Goal: Communication & Community: Answer question/provide support

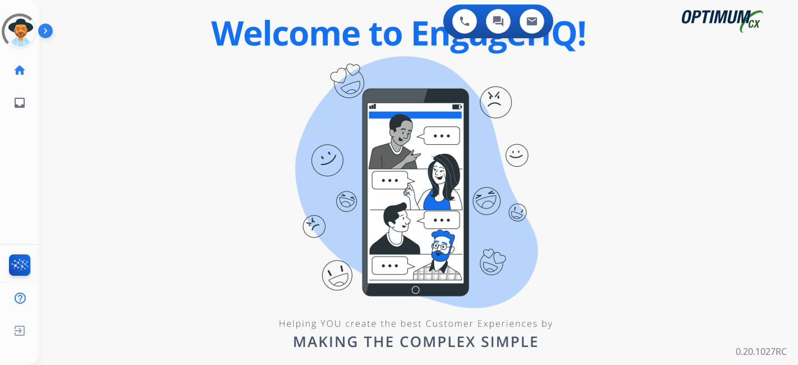
click at [109, 197] on div "0 Voice Interactions 0 Chat Interactions 0 Email Interactions swap_horiz Break …" at bounding box center [418, 182] width 759 height 365
click at [6, 31] on div at bounding box center [19, 31] width 51 height 51
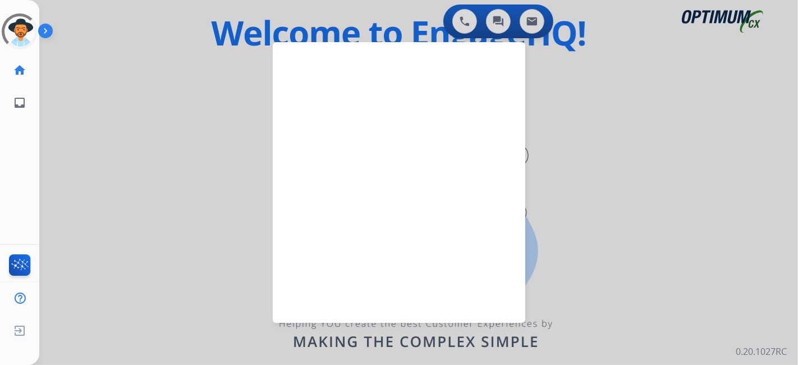
click at [114, 113] on div at bounding box center [399, 182] width 798 height 365
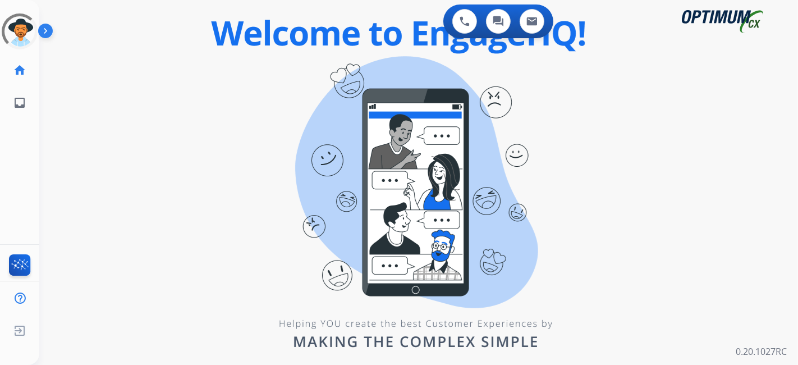
click at [323, 101] on div "0 Voice Interactions 0 Chat Interactions 0 Email Interactions swap_horiz Break …" at bounding box center [418, 182] width 759 height 365
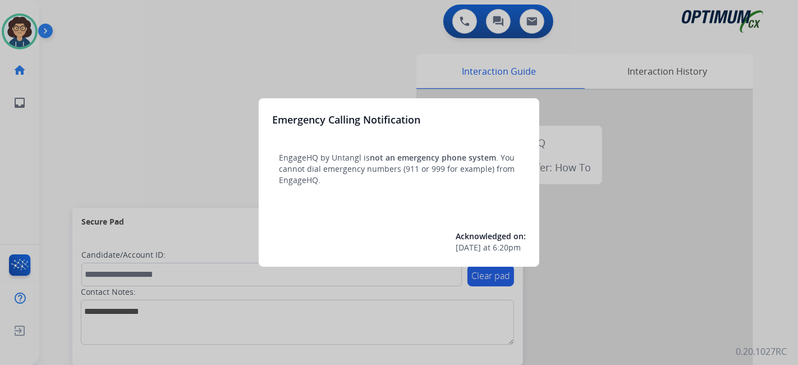
click at [102, 182] on div at bounding box center [399, 182] width 798 height 365
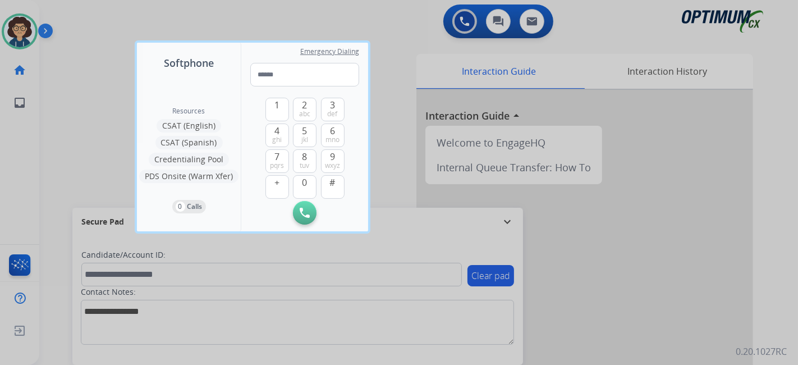
click at [71, 177] on div at bounding box center [399, 182] width 798 height 365
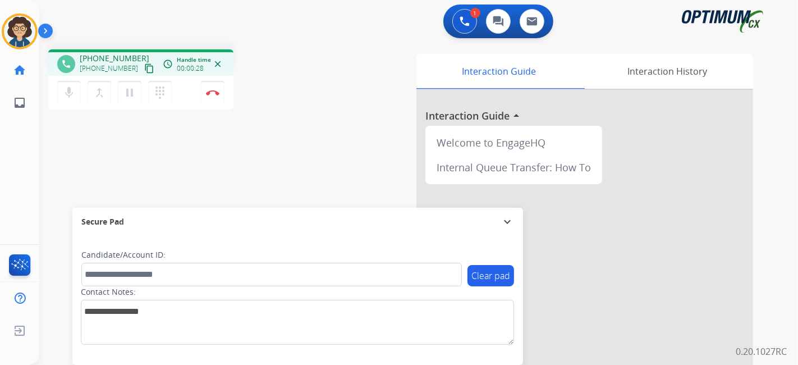
click at [144, 66] on mat-icon "content_copy" at bounding box center [149, 68] width 10 height 10
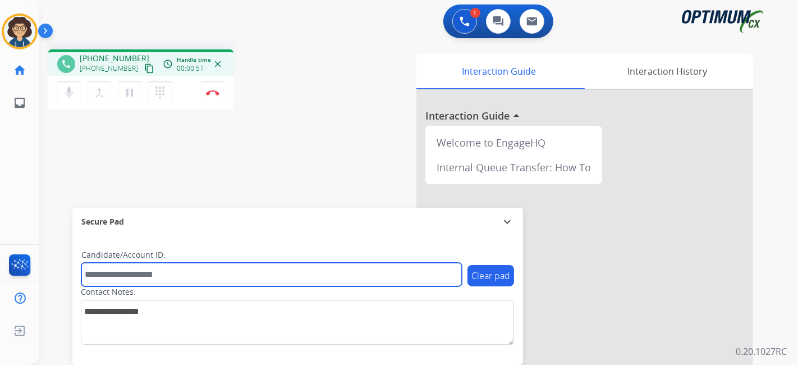
click at [180, 279] on input "text" at bounding box center [271, 275] width 381 height 24
paste input "*******"
type input "*******"
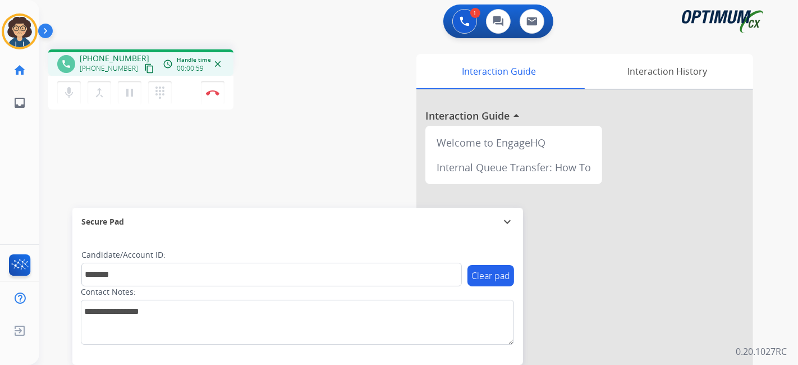
click at [263, 186] on div "phone [PHONE_NUMBER] [PHONE_NUMBER] content_copy access_time Call metrics Queue…" at bounding box center [405, 274] width 732 height 468
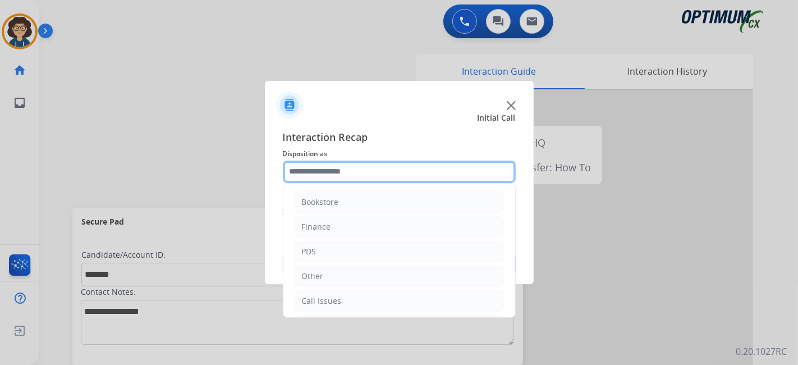
click at [368, 175] on input "text" at bounding box center [399, 172] width 233 height 22
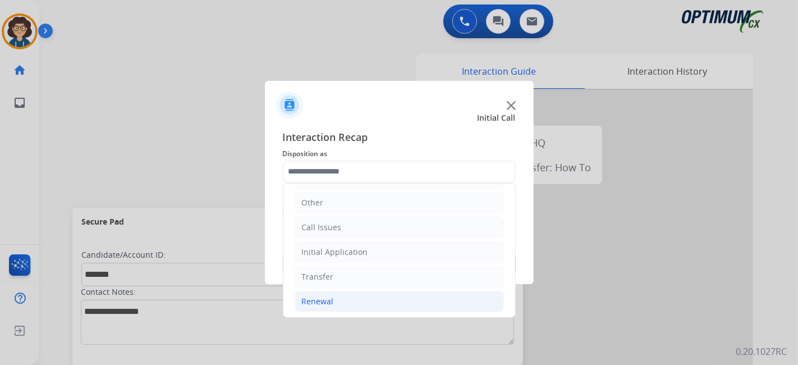
click at [372, 298] on li "Renewal" at bounding box center [399, 301] width 209 height 21
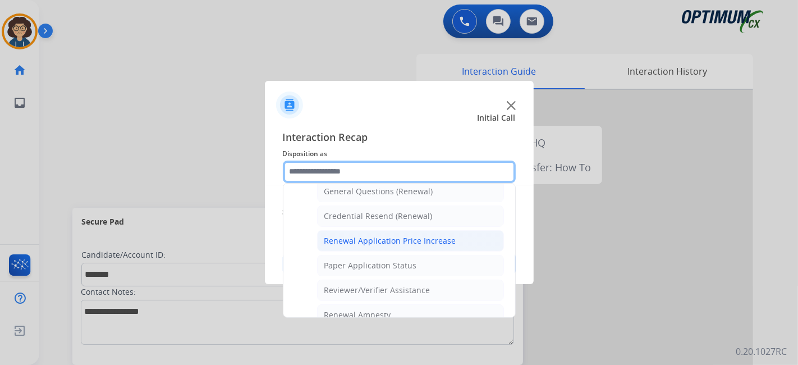
scroll to position [341, 0]
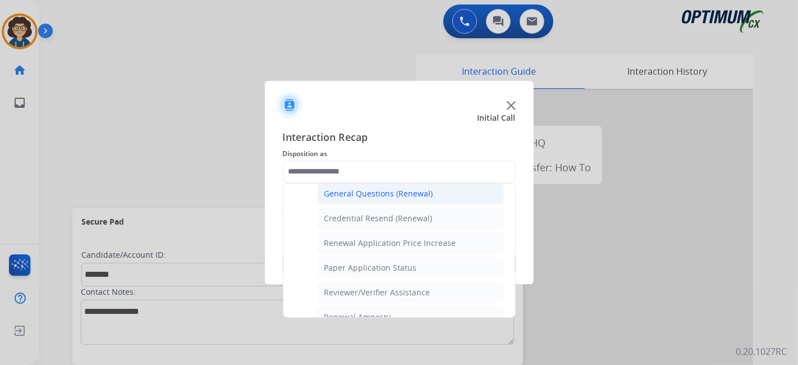
click at [404, 189] on div "General Questions (Renewal)" at bounding box center [379, 193] width 109 height 11
type input "**********"
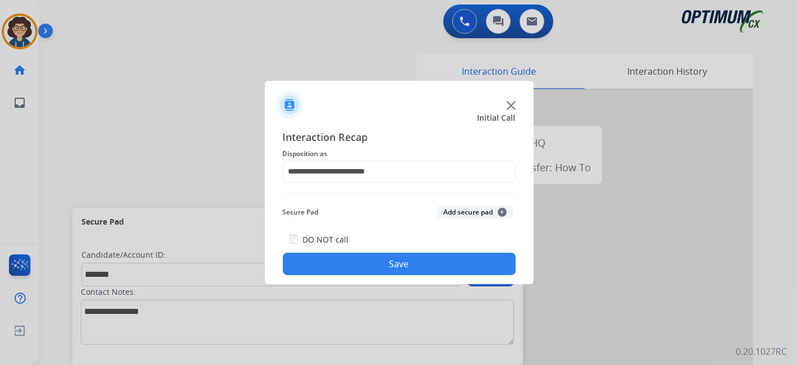
click at [452, 209] on button "Add secure pad +" at bounding box center [475, 212] width 76 height 13
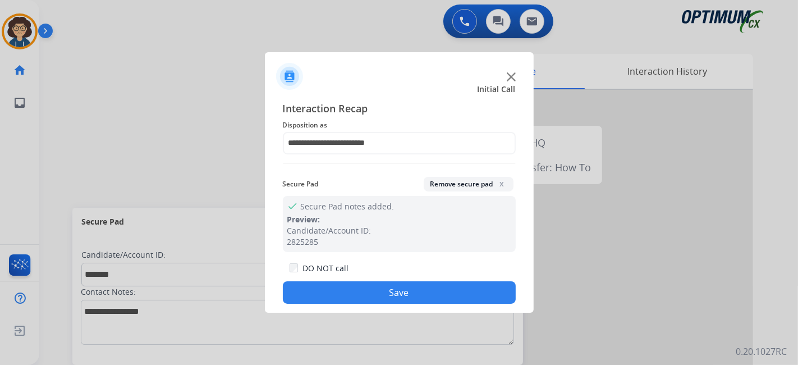
click at [418, 306] on div "**********" at bounding box center [399, 203] width 269 height 222
click at [418, 298] on button "Save" at bounding box center [399, 292] width 233 height 22
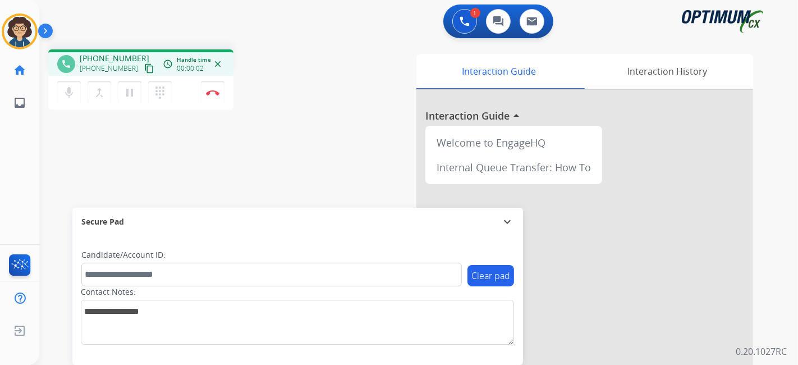
click at [144, 68] on mat-icon "content_copy" at bounding box center [149, 68] width 10 height 10
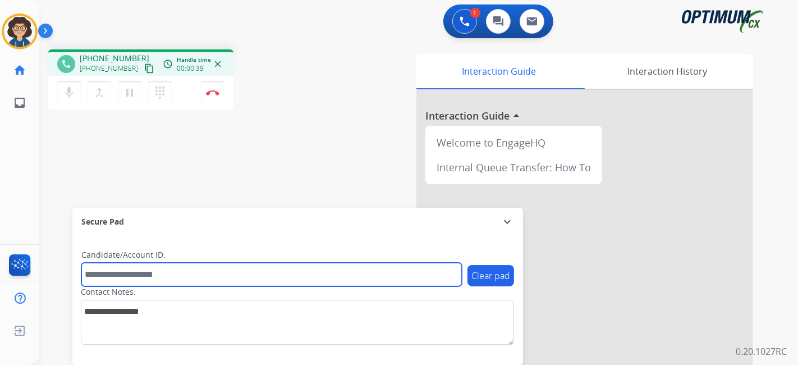
click at [146, 277] on input "text" at bounding box center [271, 275] width 381 height 24
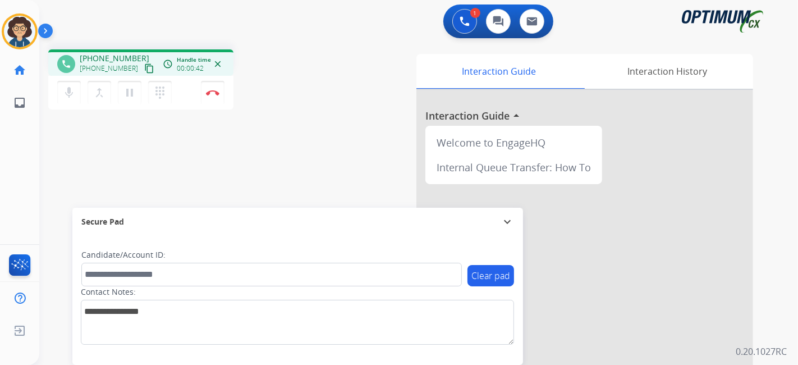
drag, startPoint x: 146, startPoint y: 277, endPoint x: 391, endPoint y: 135, distance: 283.1
click at [391, 135] on div "Interaction Guide Interaction History Interaction Guide arrow_drop_up Welcome t…" at bounding box center [544, 281] width 418 height 455
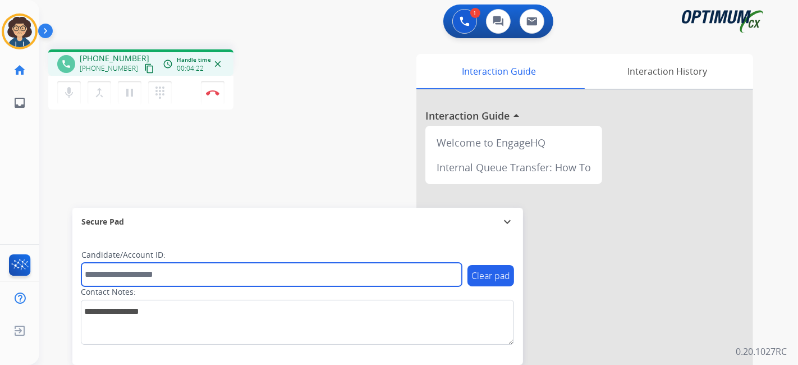
click at [158, 275] on input "text" at bounding box center [271, 275] width 381 height 24
paste input "*******"
type input "*******"
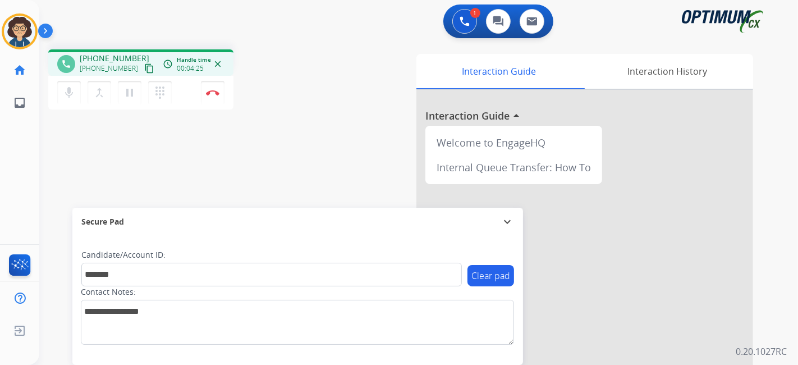
click at [212, 167] on div "phone [PHONE_NUMBER] [PHONE_NUMBER] content_copy access_time Call metrics Queue…" at bounding box center [405, 274] width 732 height 468
click at [213, 98] on button "Disconnect" at bounding box center [213, 93] width 24 height 24
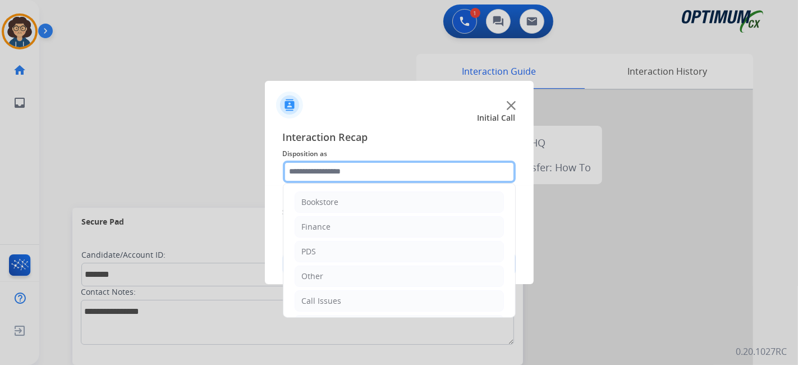
click at [385, 165] on input "text" at bounding box center [399, 172] width 233 height 22
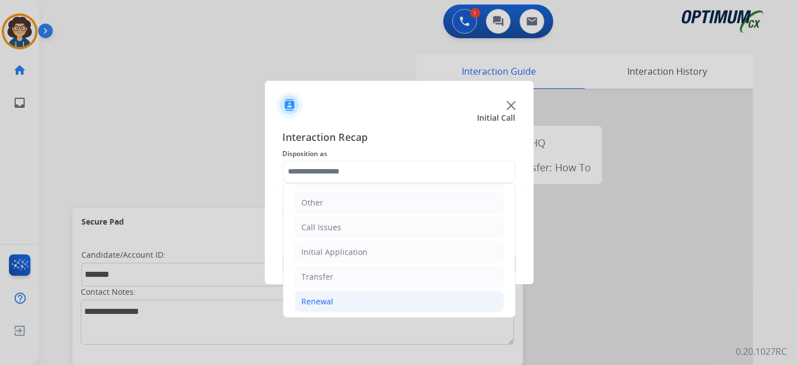
click at [388, 295] on li "Renewal" at bounding box center [399, 301] width 209 height 21
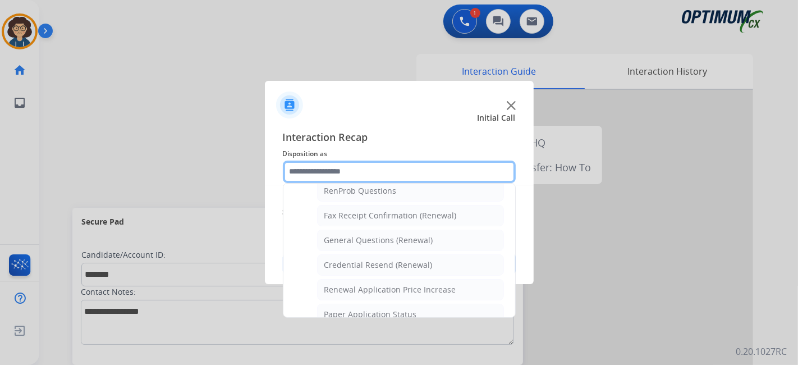
scroll to position [287, 0]
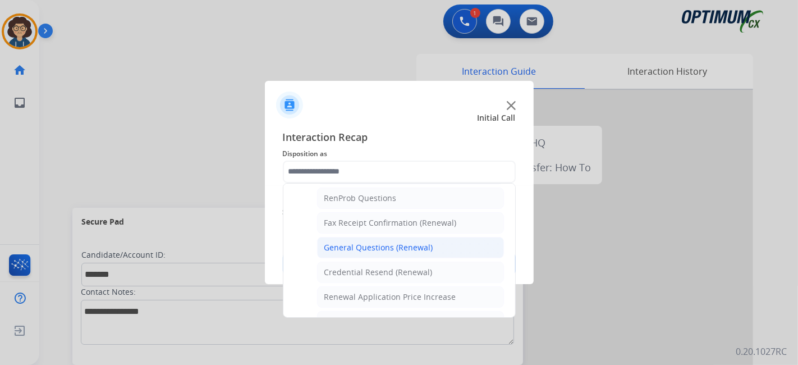
click at [459, 244] on li "General Questions (Renewal)" at bounding box center [410, 247] width 187 height 21
type input "**********"
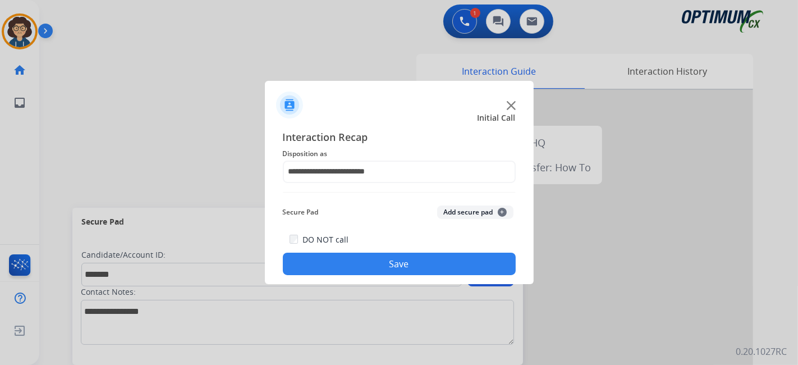
click at [478, 212] on button "Add secure pad +" at bounding box center [475, 212] width 76 height 13
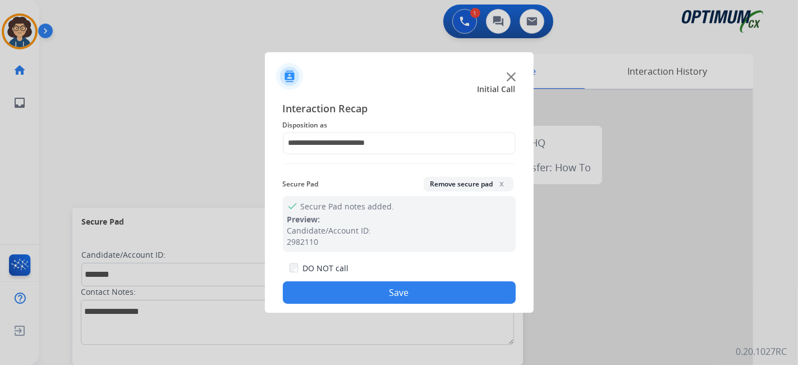
drag, startPoint x: 415, startPoint y: 292, endPoint x: 303, endPoint y: 107, distance: 216.2
click at [414, 292] on button "Save" at bounding box center [399, 292] width 233 height 22
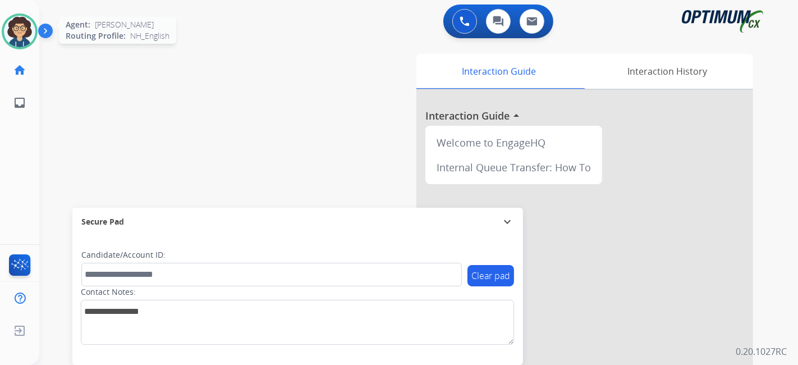
click at [6, 33] on img at bounding box center [19, 31] width 31 height 31
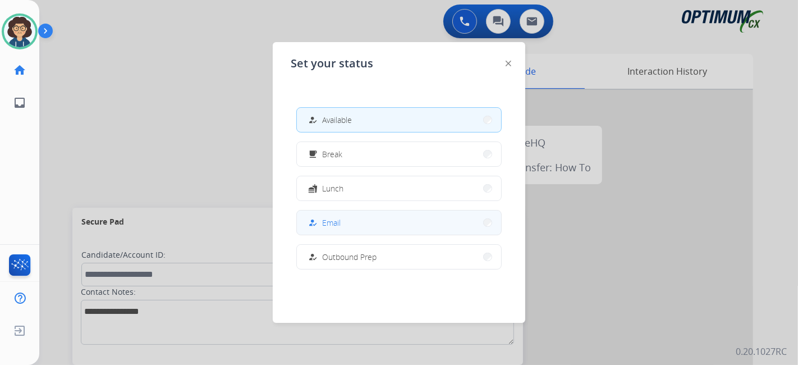
click at [322, 217] on div "how_to_reg Email" at bounding box center [323, 222] width 35 height 13
